Goal: Task Accomplishment & Management: Use online tool/utility

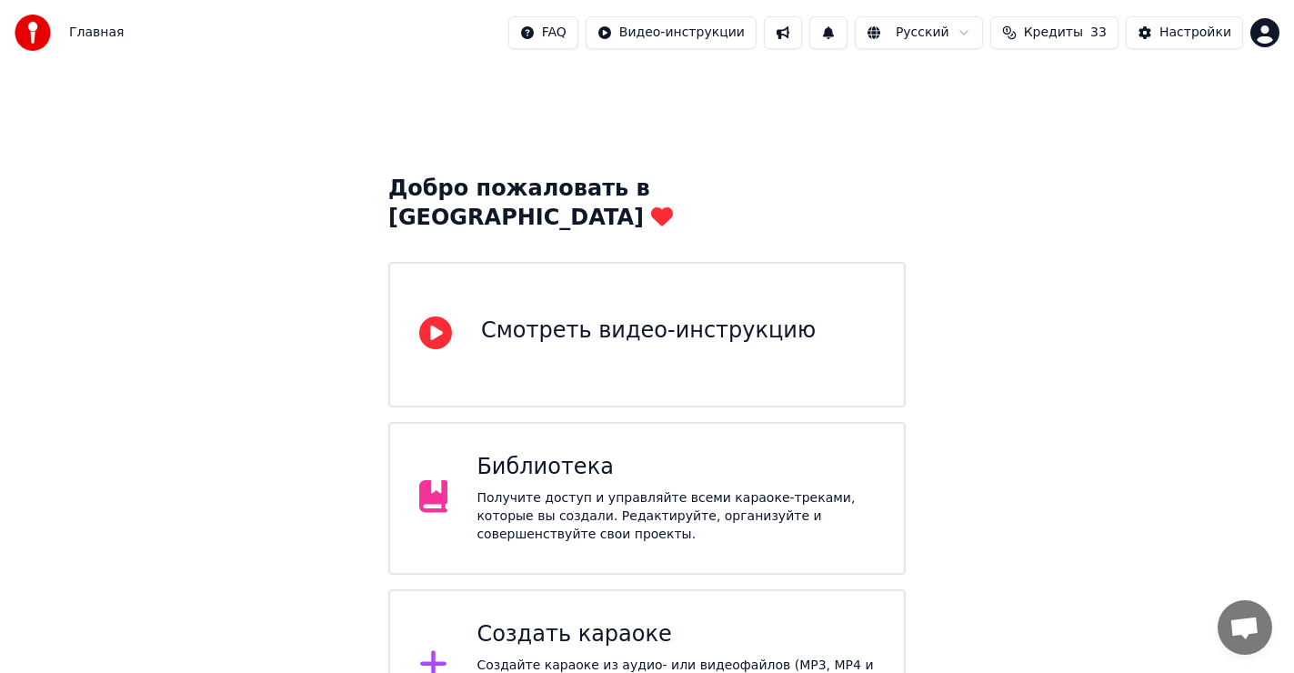
click at [557, 620] on div "Создать караоке" at bounding box center [675, 634] width 398 height 29
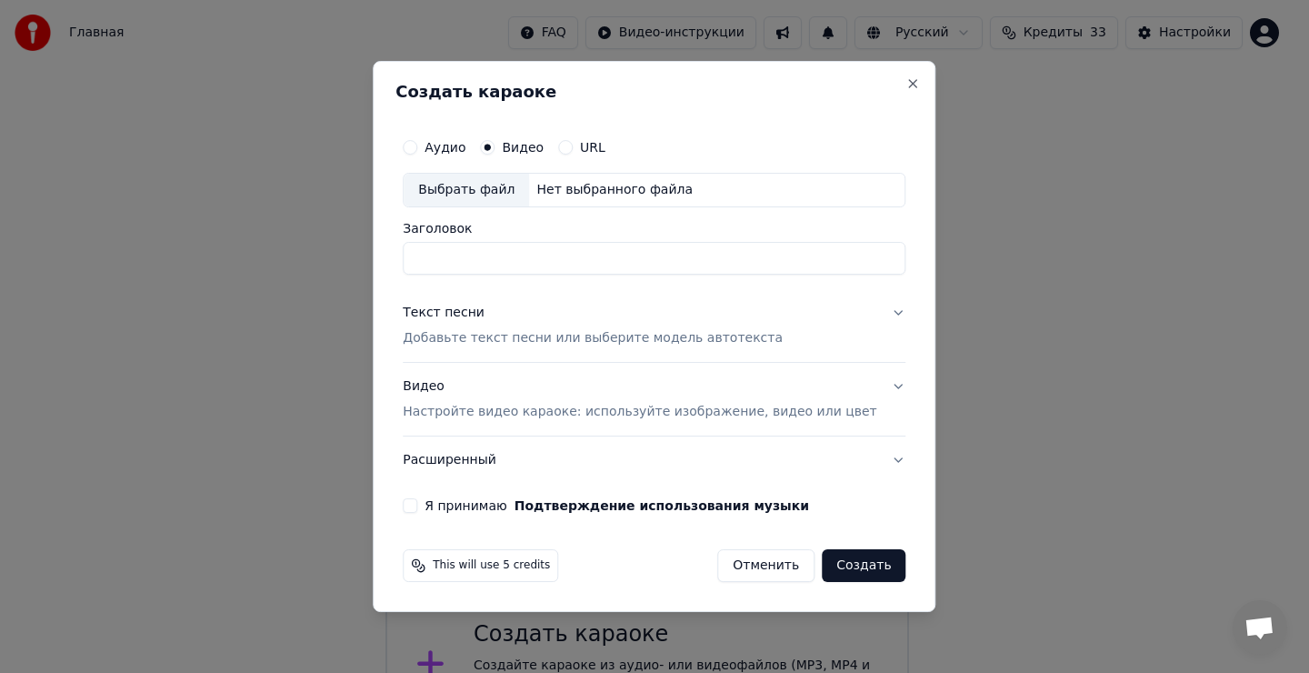
click at [501, 192] on div "Выбрать файл" at bounding box center [466, 190] width 125 height 33
type input "**********"
click at [478, 319] on div "Текст песни" at bounding box center [444, 313] width 82 height 18
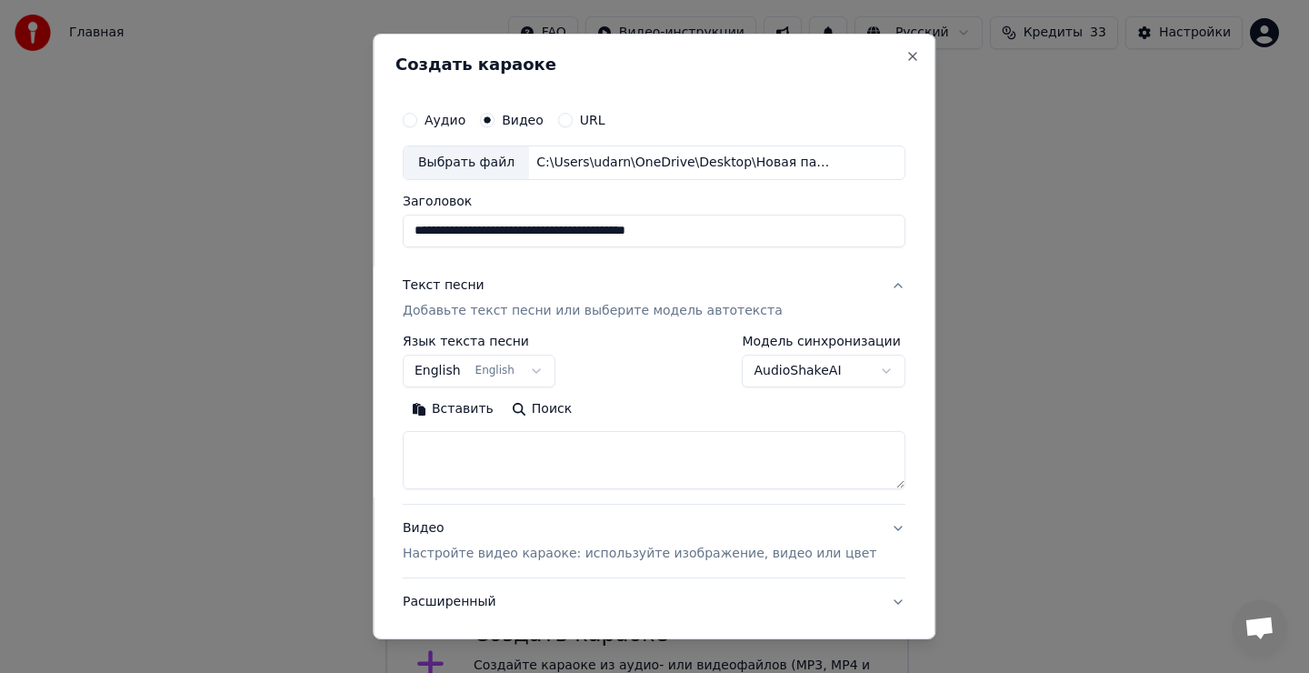
click at [476, 372] on button "English English" at bounding box center [479, 371] width 153 height 33
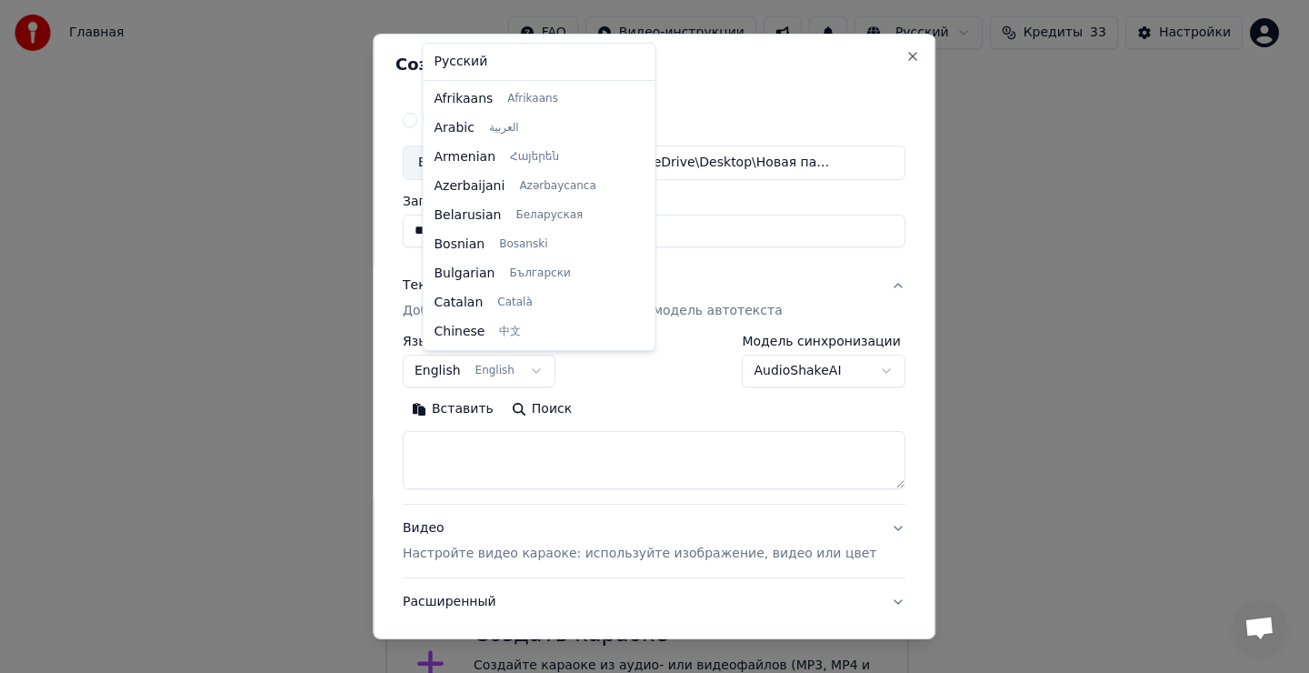
scroll to position [145, 0]
select select "**"
drag, startPoint x: 477, startPoint y: 64, endPoint x: 470, endPoint y: 80, distance: 17.9
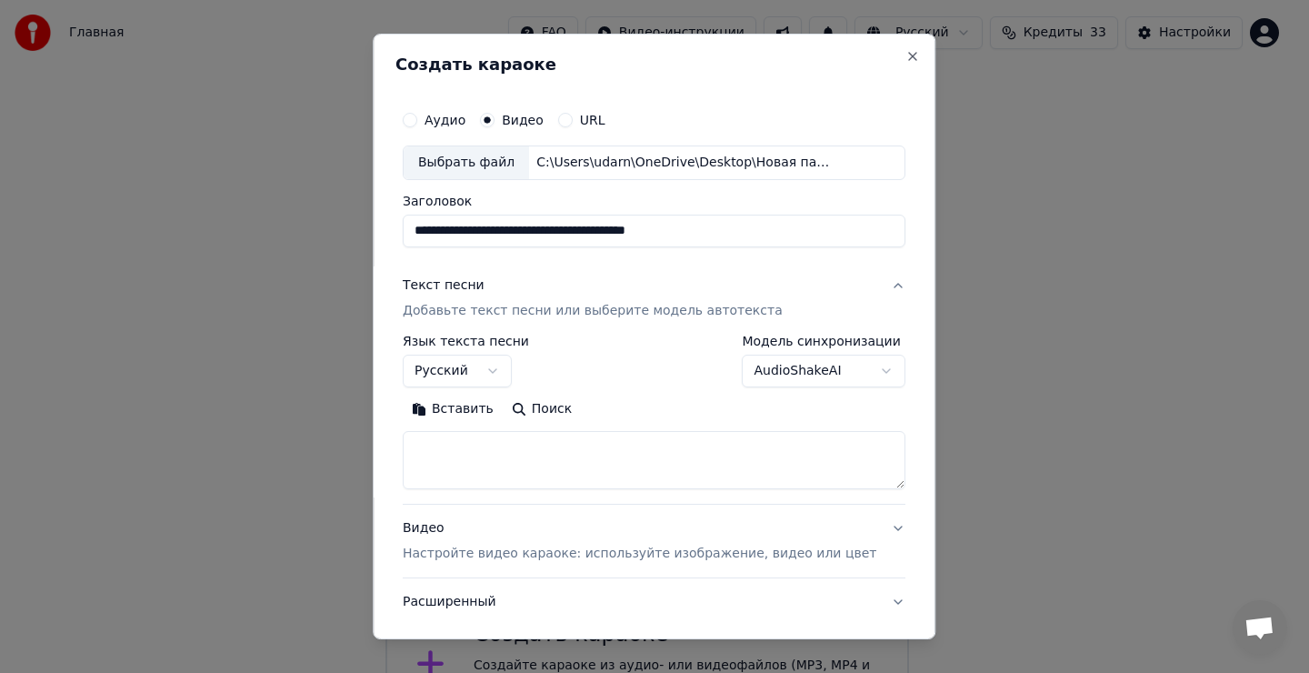
click at [466, 460] on textarea at bounding box center [654, 460] width 503 height 58
drag, startPoint x: 465, startPoint y: 456, endPoint x: 490, endPoint y: 418, distance: 45.1
click at [466, 456] on textarea at bounding box center [654, 460] width 503 height 58
click at [486, 412] on button "Вставить" at bounding box center [453, 409] width 100 height 29
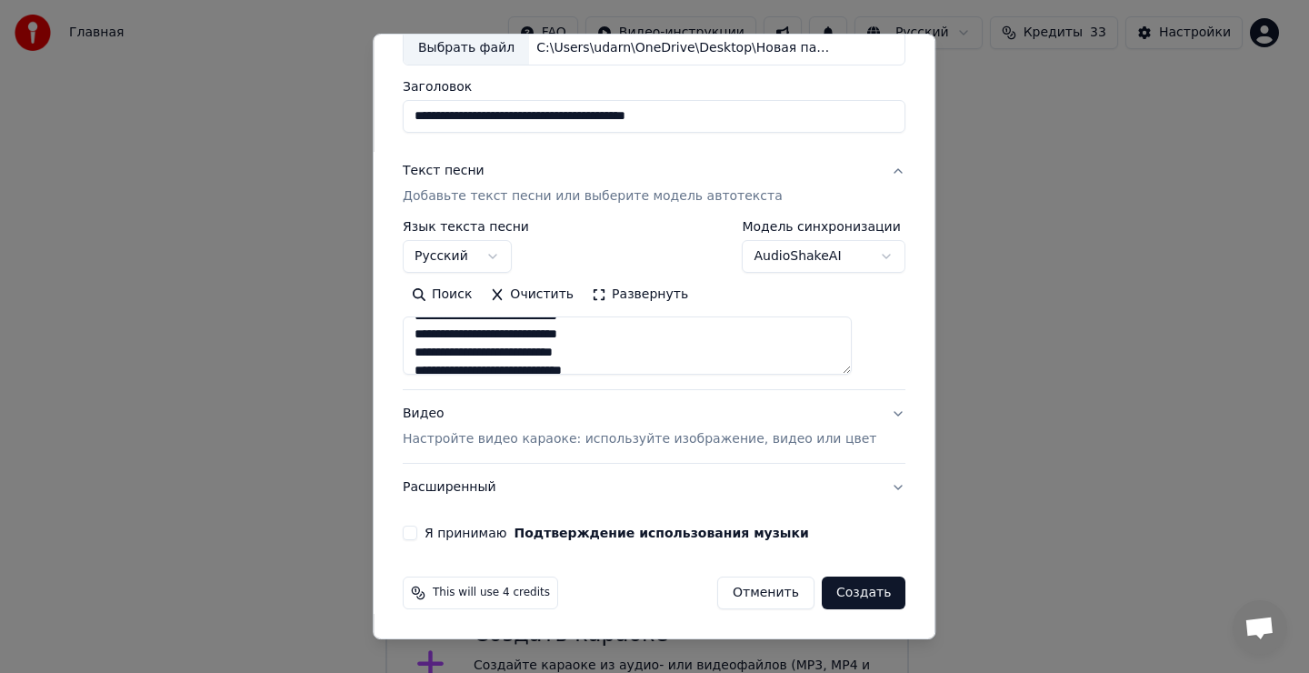
scroll to position [0, 0]
click at [417, 534] on button "Я принимаю Подтверждение использования музыки" at bounding box center [410, 533] width 15 height 15
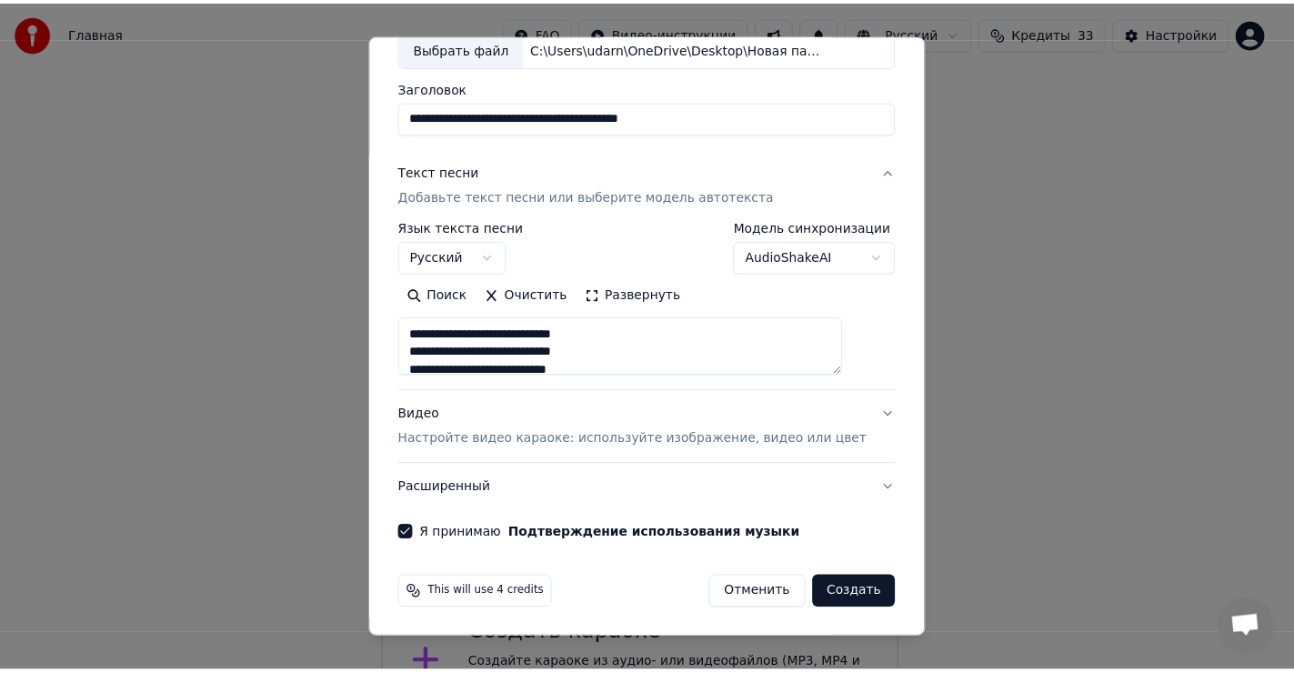
scroll to position [115, 0]
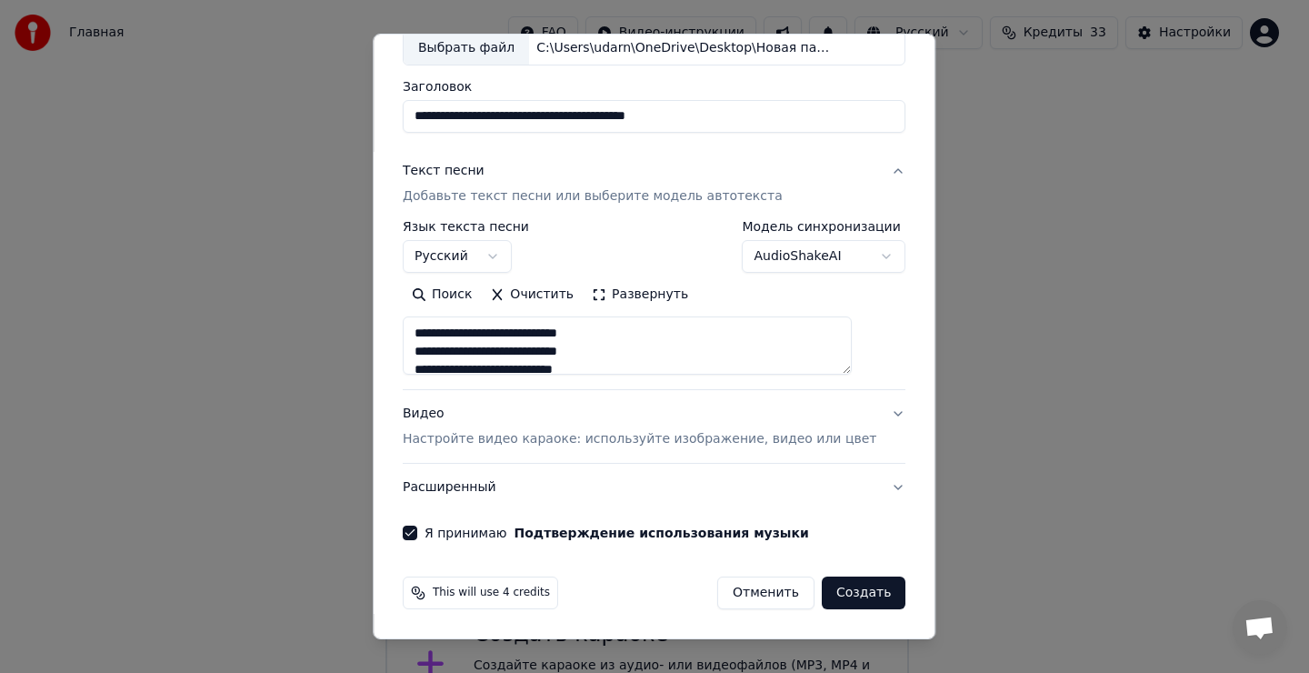
click at [836, 592] on button "Создать" at bounding box center [864, 592] width 84 height 33
type textarea "**********"
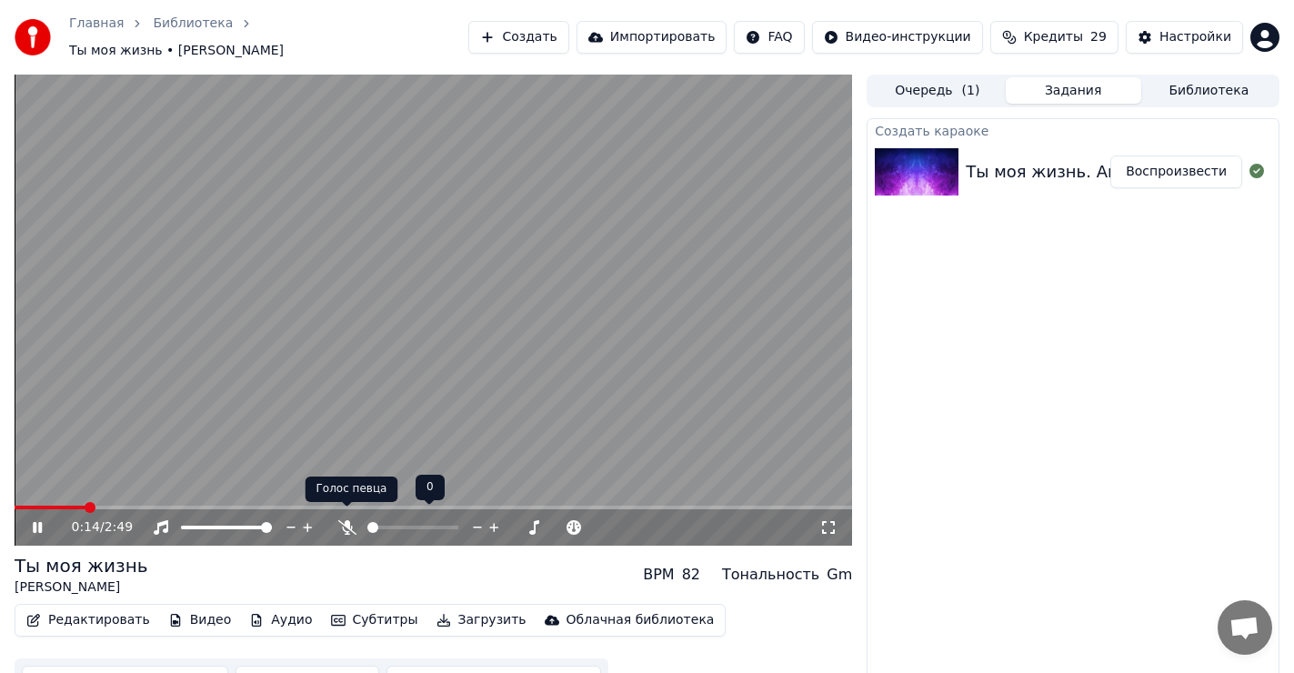
click at [347, 520] on icon at bounding box center [346, 527] width 18 height 15
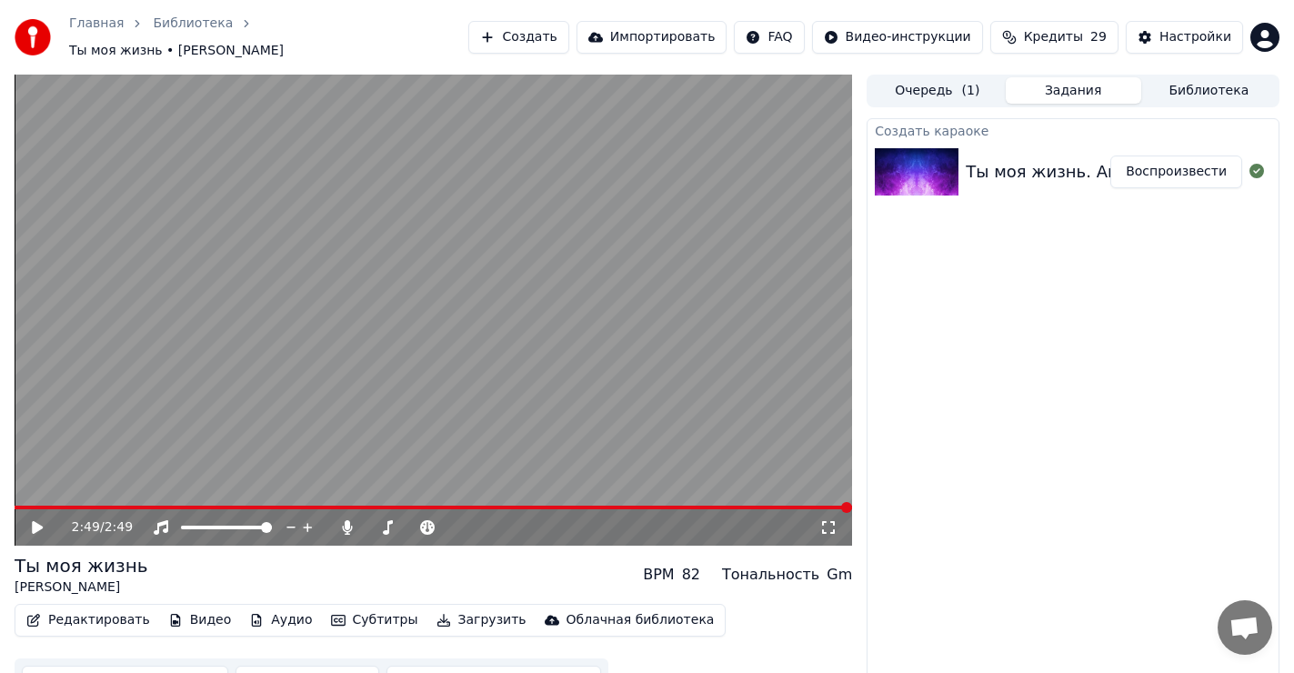
click at [35, 521] on icon at bounding box center [37, 527] width 11 height 13
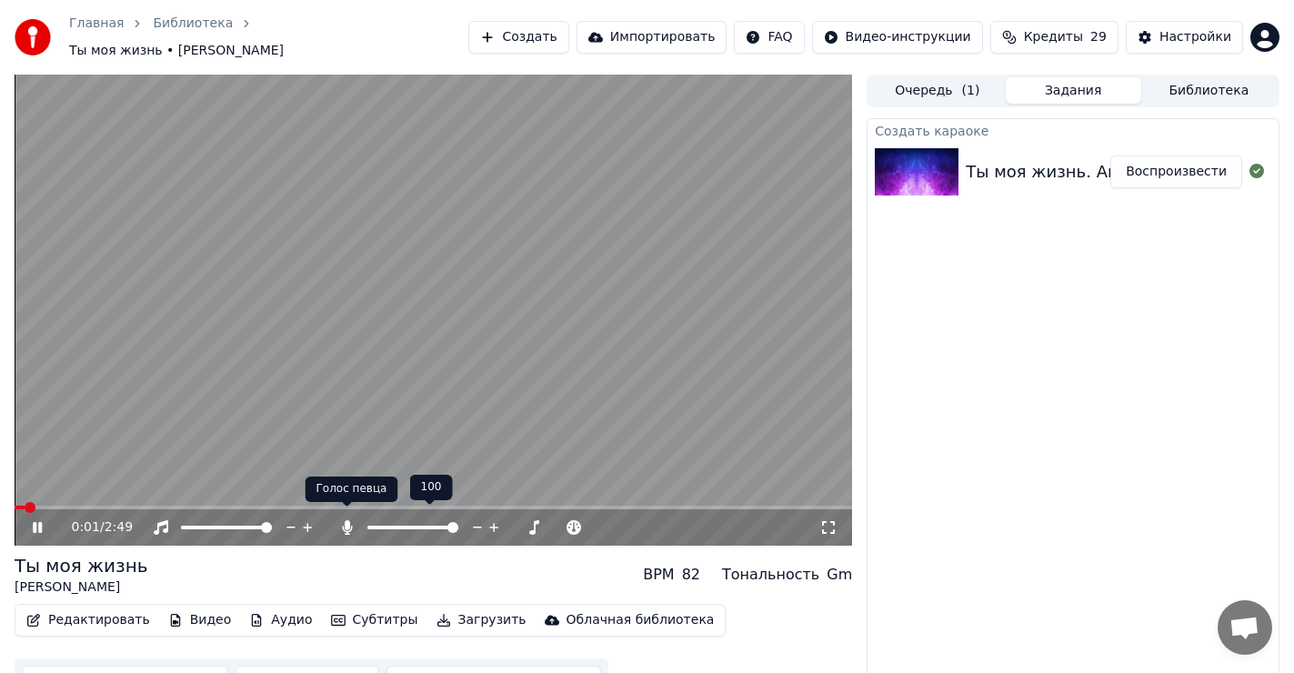
click at [350, 520] on icon at bounding box center [347, 527] width 18 height 15
click at [113, 506] on span at bounding box center [433, 508] width 837 height 4
click at [38, 520] on icon at bounding box center [50, 527] width 43 height 15
click at [15, 509] on span at bounding box center [15, 508] width 0 height 4
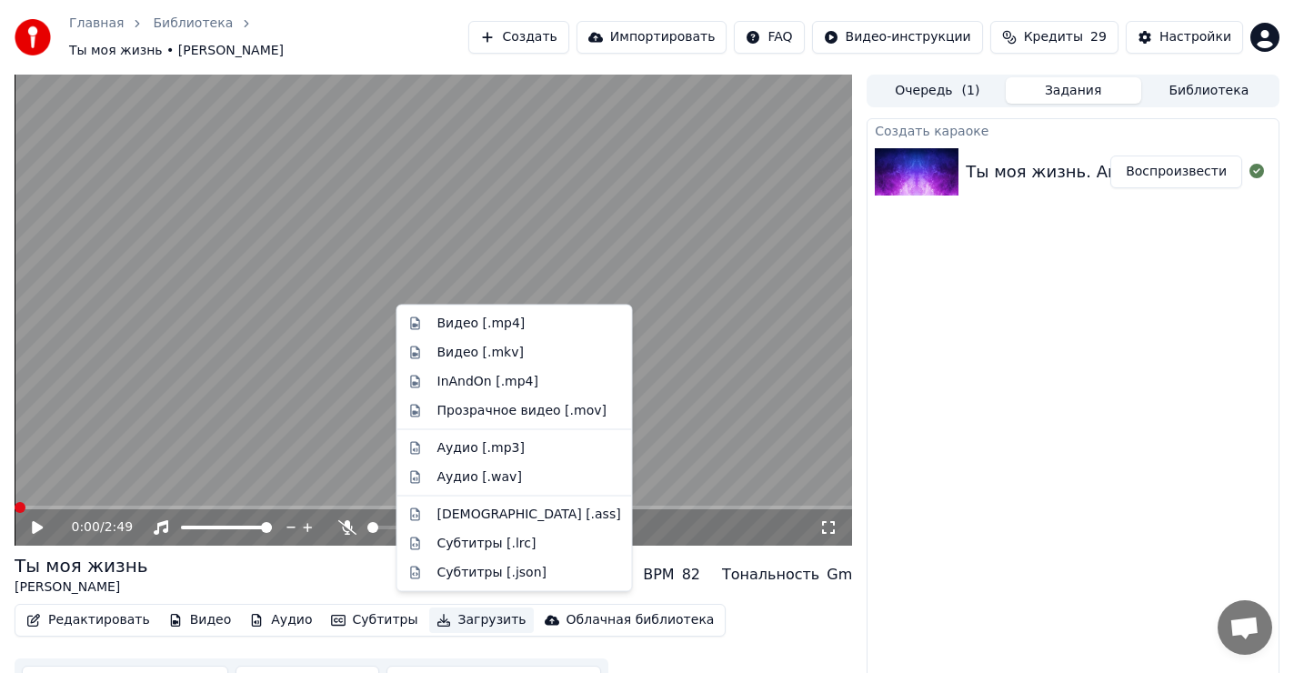
click at [456, 614] on button "Загрузить" at bounding box center [481, 619] width 105 height 25
click at [486, 321] on div "Видео [.mp4]" at bounding box center [481, 324] width 88 height 18
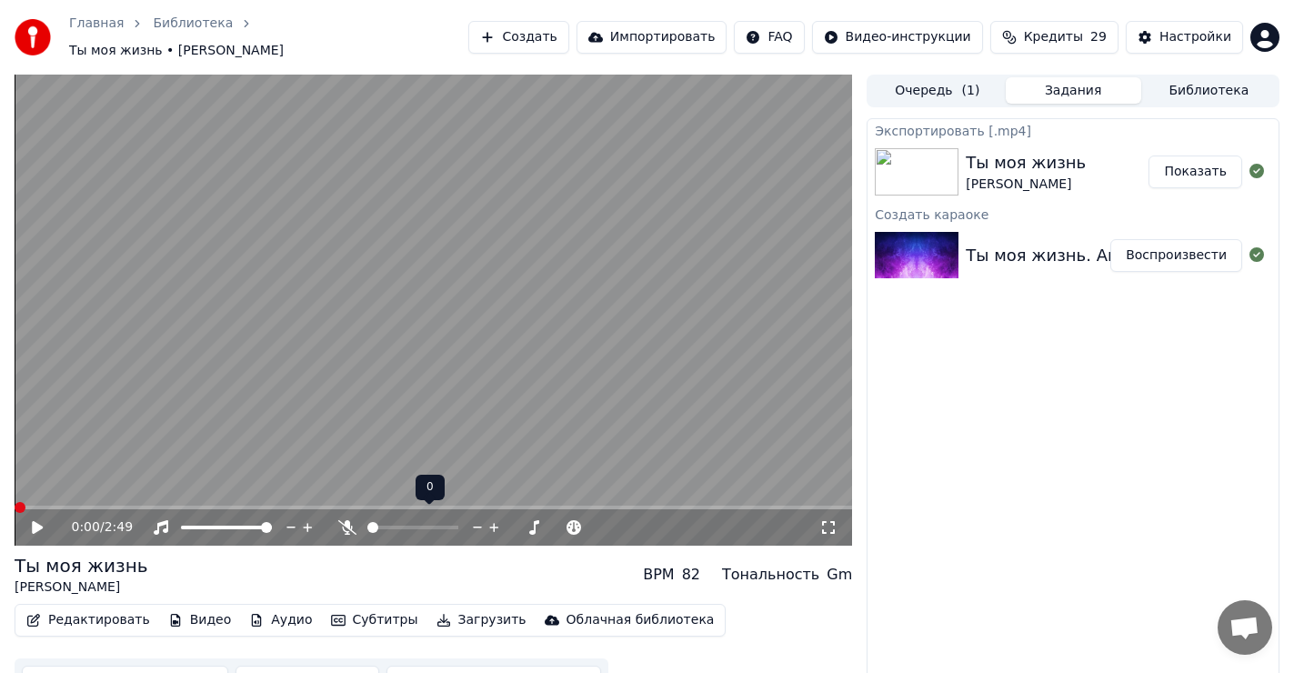
click at [1214, 161] on button "Показать" at bounding box center [1195, 171] width 94 height 33
